Goal: Information Seeking & Learning: Check status

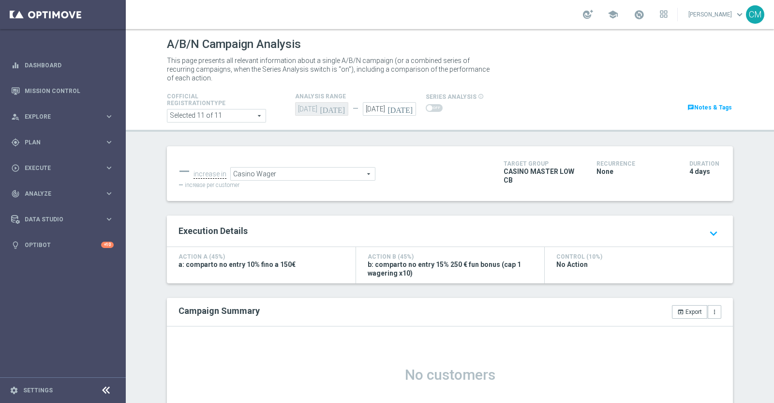
scroll to position [83, 0]
